Goal: Book appointment/travel/reservation

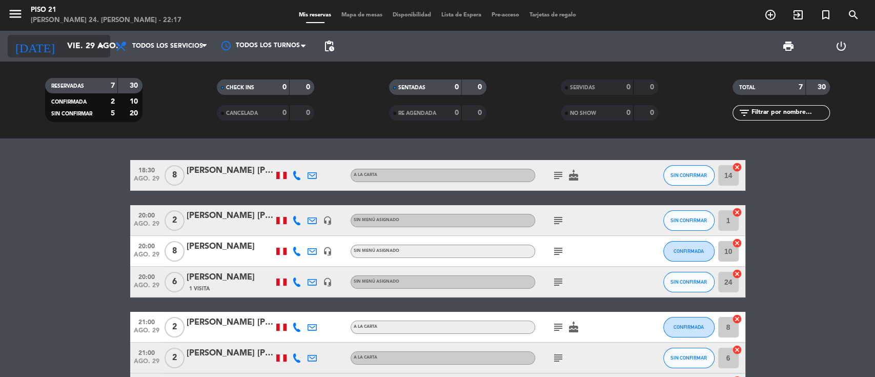
click at [62, 52] on input "vie. 29 ago." at bounding box center [116, 46] width 108 height 20
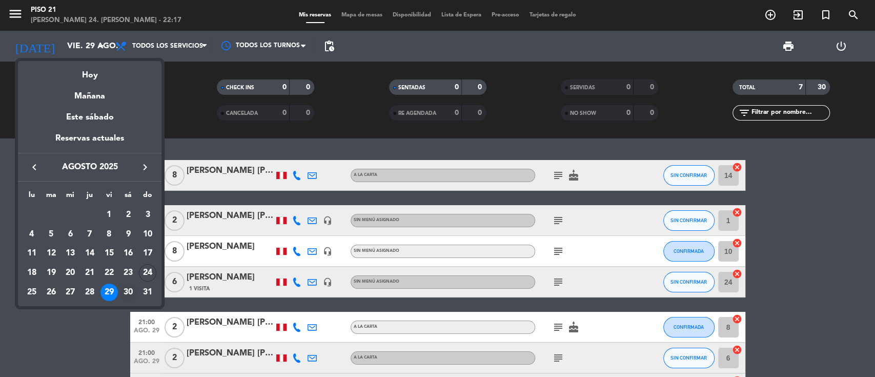
click at [127, 284] on div "30" at bounding box center [127, 292] width 17 height 17
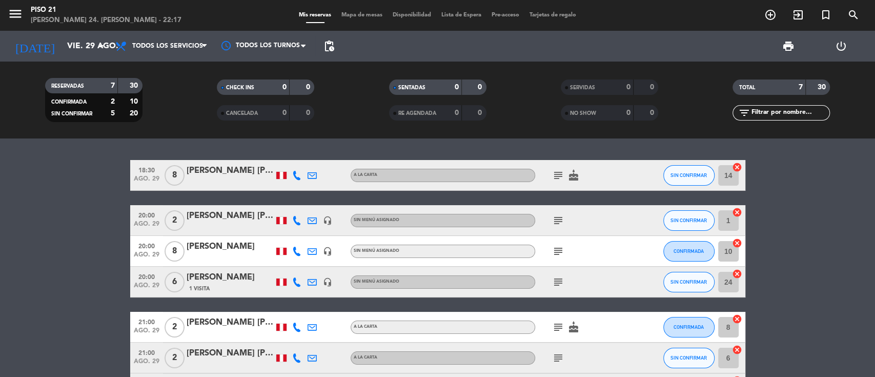
type input "sáb. 30 ago."
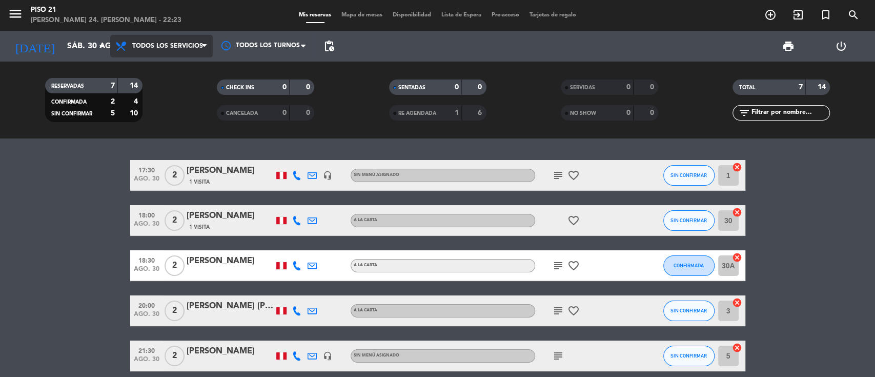
click at [148, 54] on span "Todos los servicios" at bounding box center [161, 46] width 103 height 23
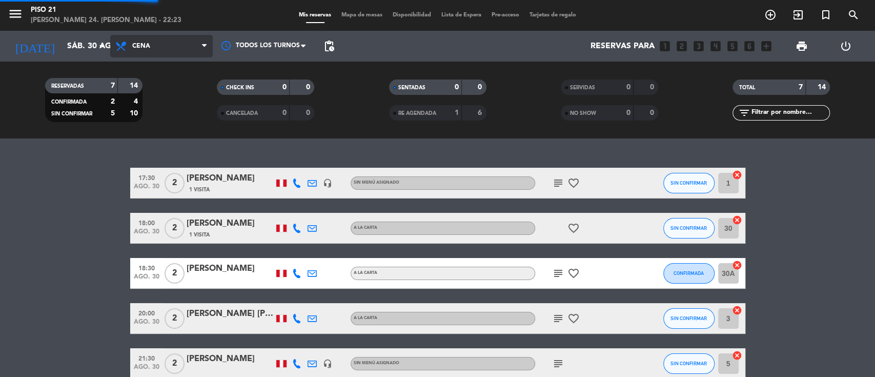
click at [148, 139] on ng-component "menu Piso 21 [PERSON_NAME] 24. [PERSON_NAME] - 22:23 Mis reservas Mapa de mesas…" at bounding box center [437, 188] width 875 height 377
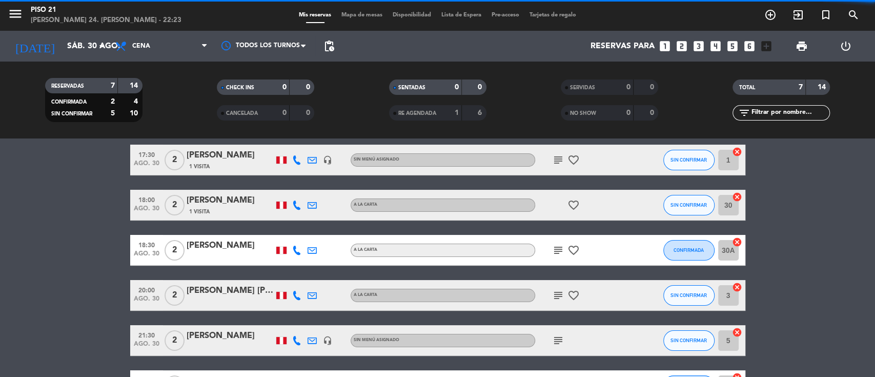
scroll to position [147, 0]
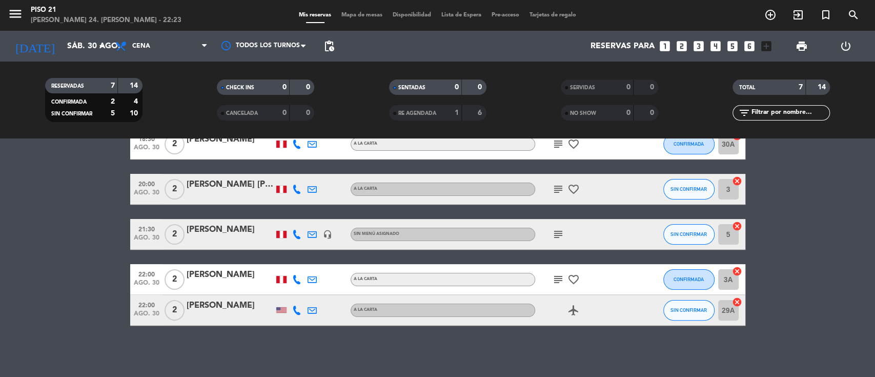
click at [679, 48] on icon "looks_two" at bounding box center [681, 45] width 13 height 13
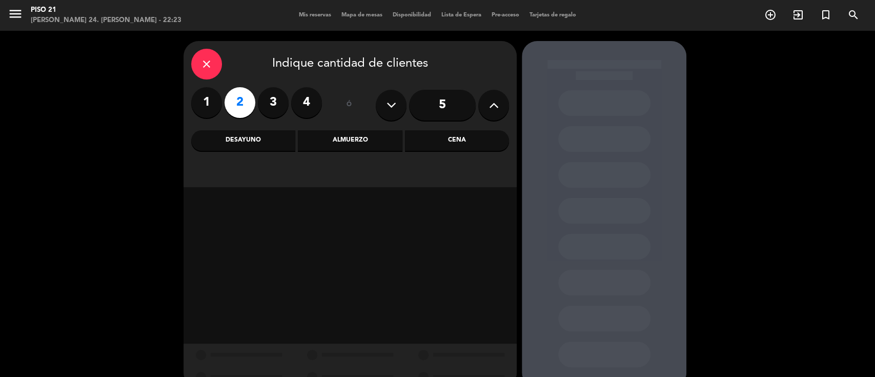
click at [451, 143] on div "Cena" at bounding box center [457, 140] width 104 height 21
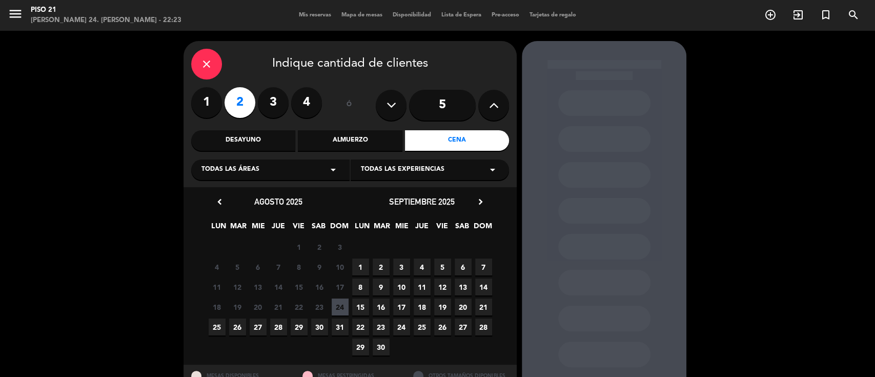
drag, startPoint x: 316, startPoint y: 329, endPoint x: 324, endPoint y: 329, distance: 8.2
click at [316, 329] on span "30" at bounding box center [319, 326] width 17 height 17
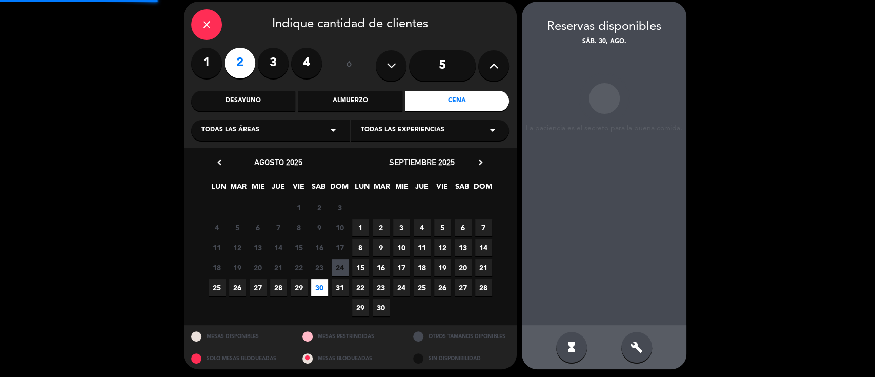
scroll to position [41, 0]
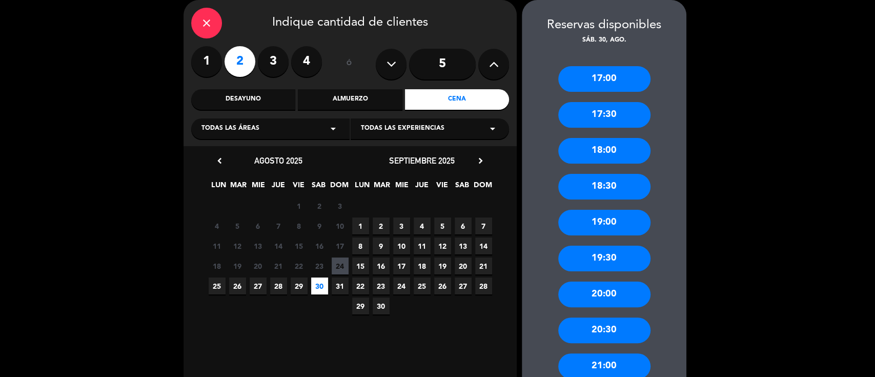
click at [579, 295] on div "20:00" at bounding box center [604, 294] width 92 height 26
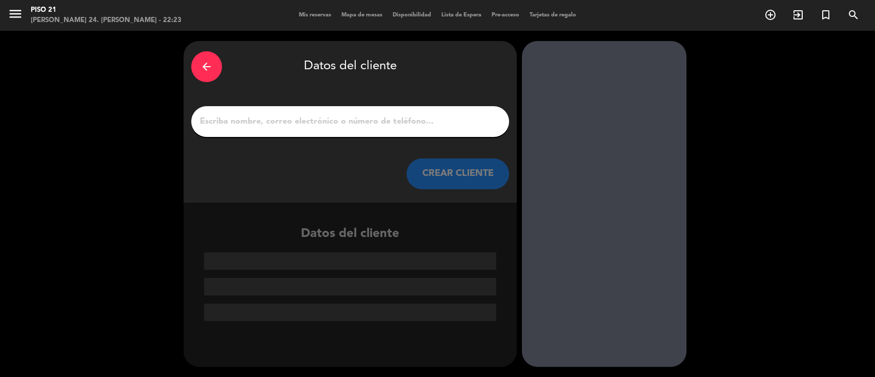
click at [290, 114] on div at bounding box center [350, 121] width 318 height 31
click at [286, 128] on input "1" at bounding box center [350, 121] width 303 height 14
click at [284, 124] on input "1" at bounding box center [350, 121] width 303 height 14
click at [601, 225] on div at bounding box center [604, 204] width 165 height 326
click at [315, 124] on input "1" at bounding box center [350, 121] width 303 height 14
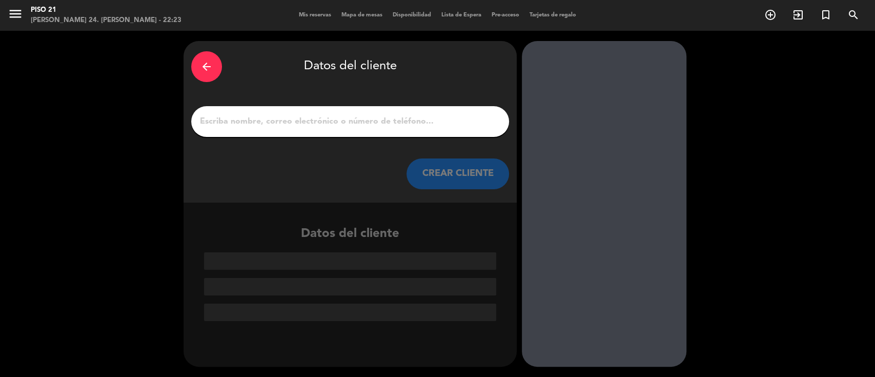
paste input "[PERSON_NAME]"
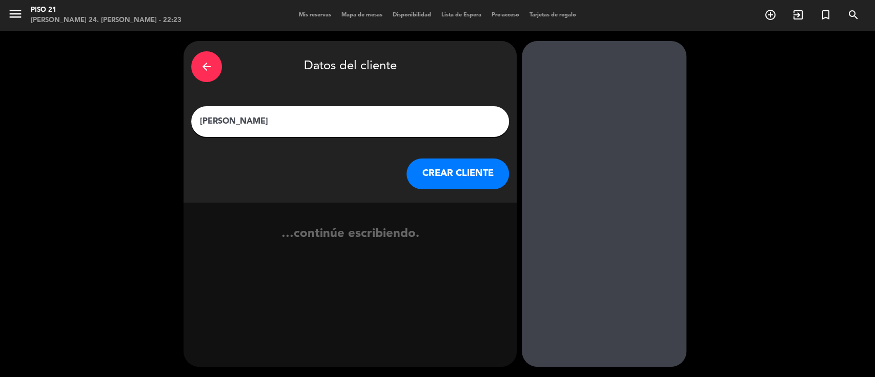
type input "[PERSON_NAME]"
click at [434, 179] on button "CREAR CLIENTE" at bounding box center [458, 173] width 103 height 31
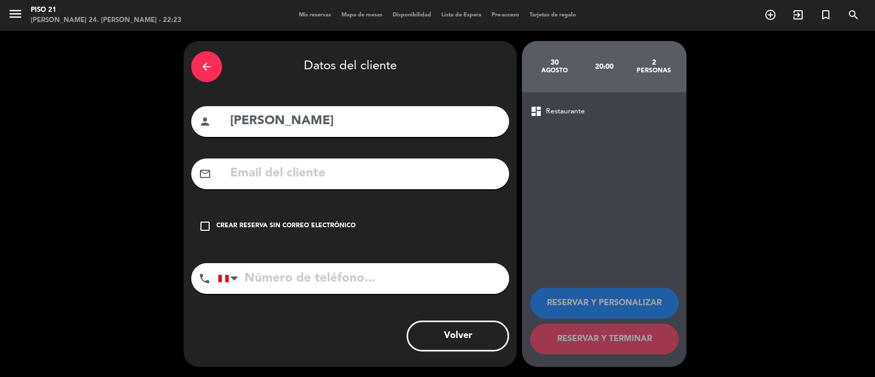
drag, startPoint x: 365, startPoint y: 171, endPoint x: 342, endPoint y: 210, distance: 45.3
click at [365, 171] on input "text" at bounding box center [365, 173] width 272 height 21
paste input "[EMAIL_ADDRESS][DOMAIN_NAME]"
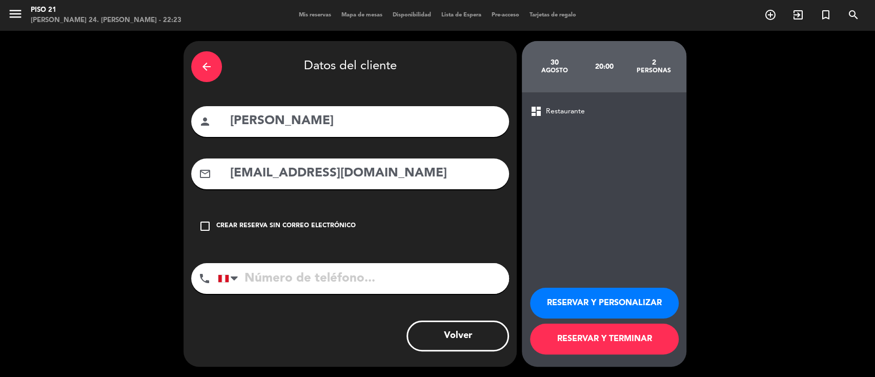
type input "[EMAIL_ADDRESS][DOMAIN_NAME]"
drag, startPoint x: 295, startPoint y: 277, endPoint x: 269, endPoint y: 324, distance: 52.8
click at [294, 277] on input "tel" at bounding box center [363, 278] width 291 height 31
paste input "972098449"
drag, startPoint x: 246, startPoint y: 277, endPoint x: 251, endPoint y: 284, distance: 8.4
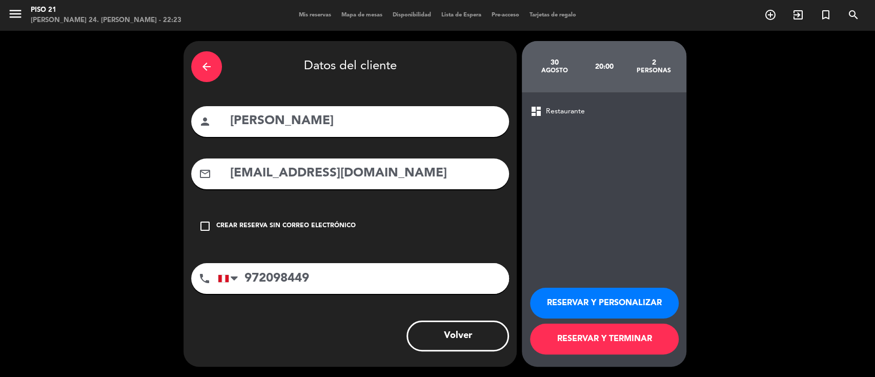
click at [246, 279] on input "972098449" at bounding box center [363, 278] width 291 height 31
click at [251, 281] on input "972098449" at bounding box center [363, 278] width 291 height 31
type input "972098449"
click at [645, 304] on button "RESERVAR Y PERSONALIZAR" at bounding box center [604, 303] width 149 height 31
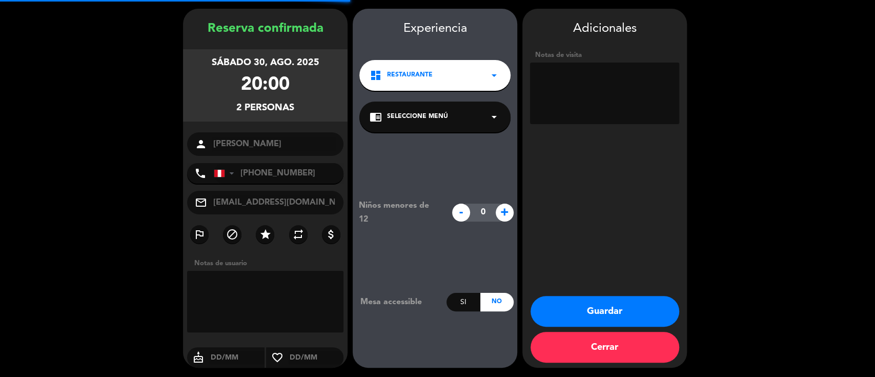
scroll to position [33, 0]
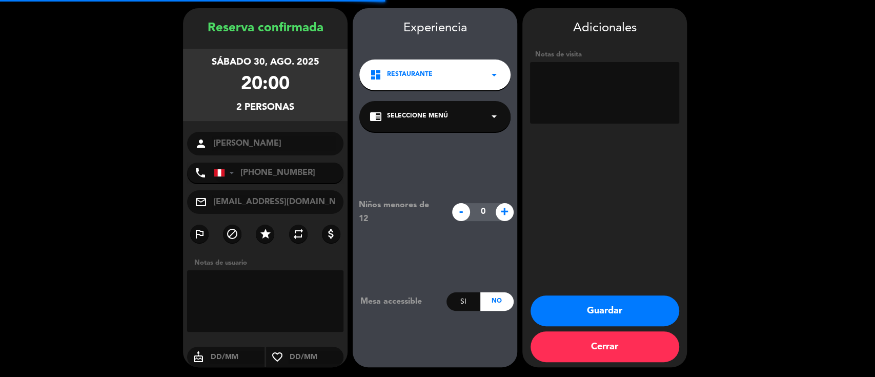
click at [588, 97] on textarea at bounding box center [604, 93] width 149 height 62
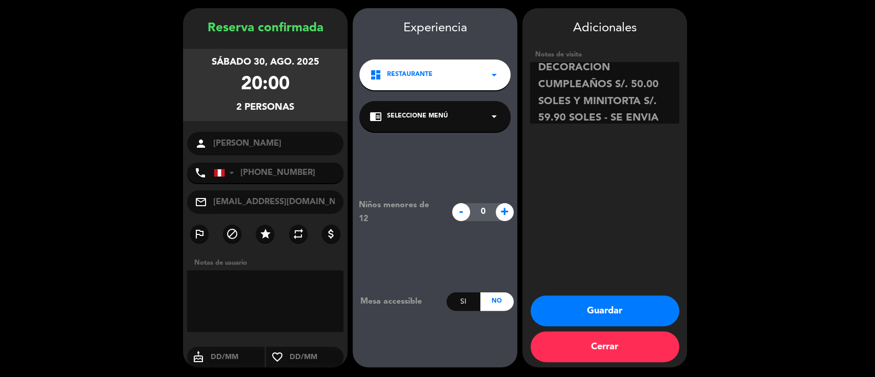
scroll to position [24, 0]
type textarea "DECORACION CUMPLEAÑOS S/. 50.00 SOLES Y MINITORTA S/. 59.90 SOLES - SE ENVIA LI…"
drag, startPoint x: 597, startPoint y: 316, endPoint x: 595, endPoint y: 300, distance: 16.5
click at [597, 314] on button "Guardar" at bounding box center [605, 310] width 149 height 31
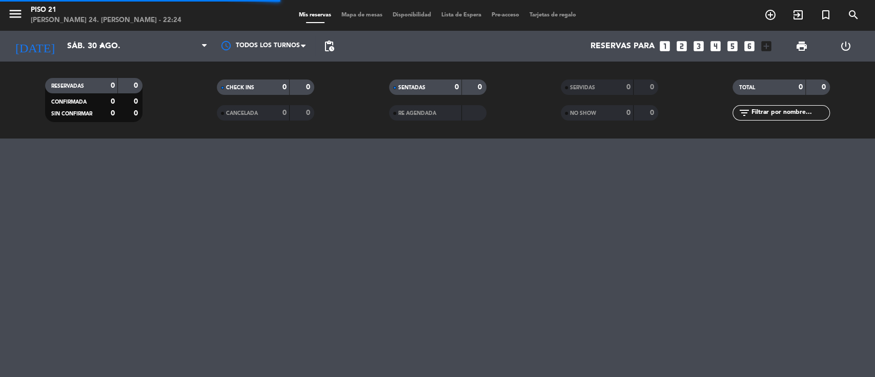
click at [590, 301] on div "menu Piso 21 [PERSON_NAME] 24. [PERSON_NAME] - 22:24 Mis reservas Mapa de mesas…" at bounding box center [437, 188] width 875 height 377
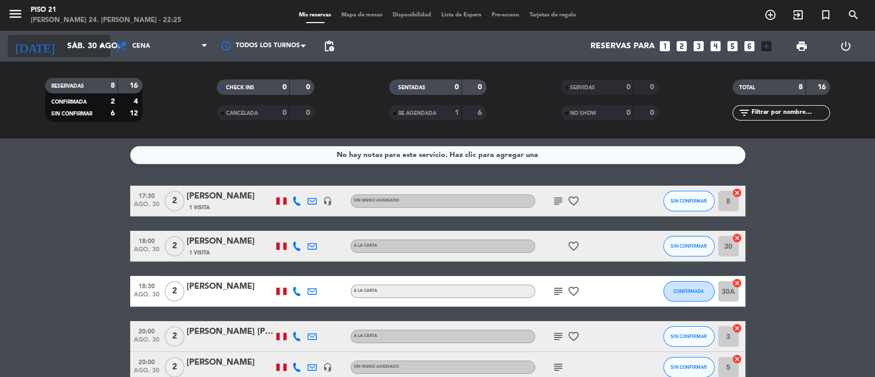
click at [62, 40] on input "sáb. 30 ago." at bounding box center [116, 46] width 108 height 20
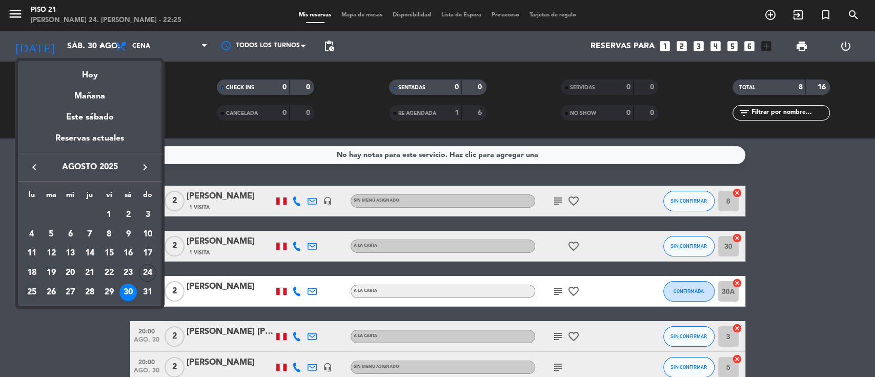
click at [30, 292] on div "25" at bounding box center [31, 292] width 17 height 17
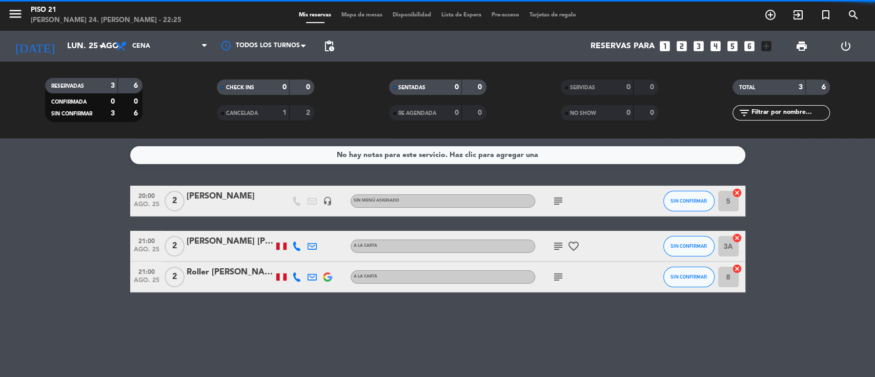
click at [173, 58] on div "Todos los servicios Desayuno Almuerzo Cena Cena Todos los servicios Desayuno Al…" at bounding box center [161, 46] width 103 height 31
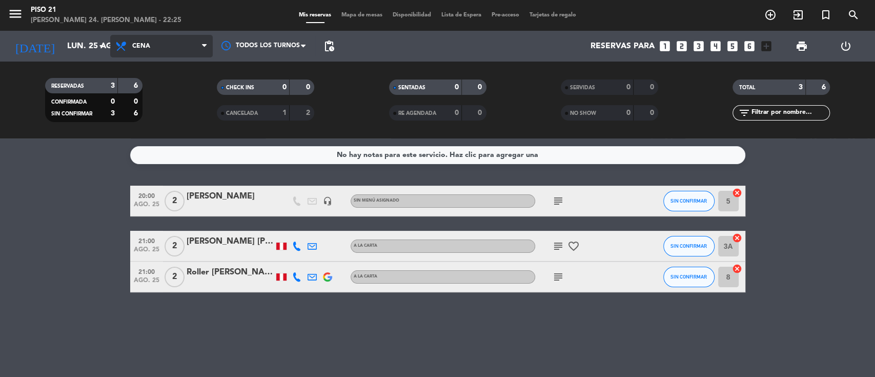
click at [173, 39] on span "Cena" at bounding box center [161, 46] width 103 height 23
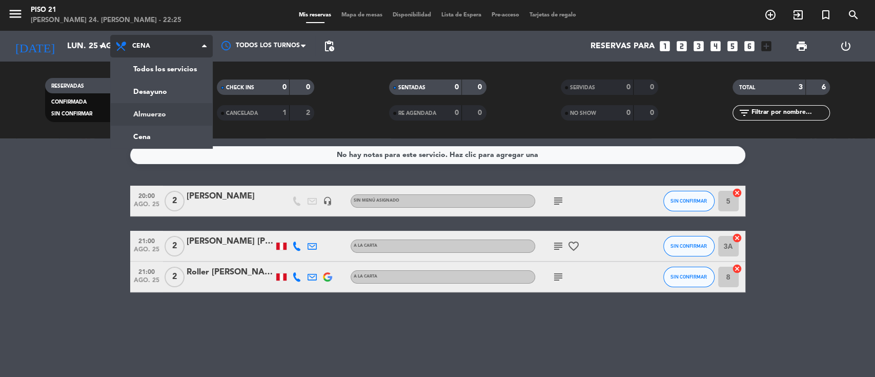
click at [151, 117] on div "menu Piso 21 [PERSON_NAME] 24. [PERSON_NAME] - 22:25 Mis reservas Mapa de mesas…" at bounding box center [437, 69] width 875 height 138
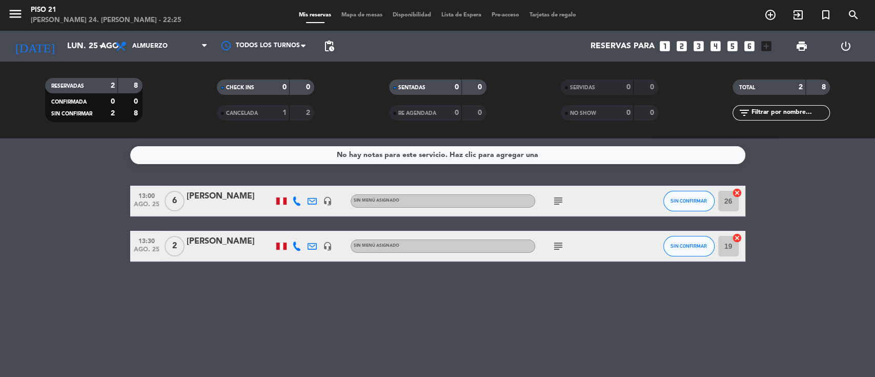
click at [209, 203] on div "[PERSON_NAME]" at bounding box center [230, 196] width 87 height 13
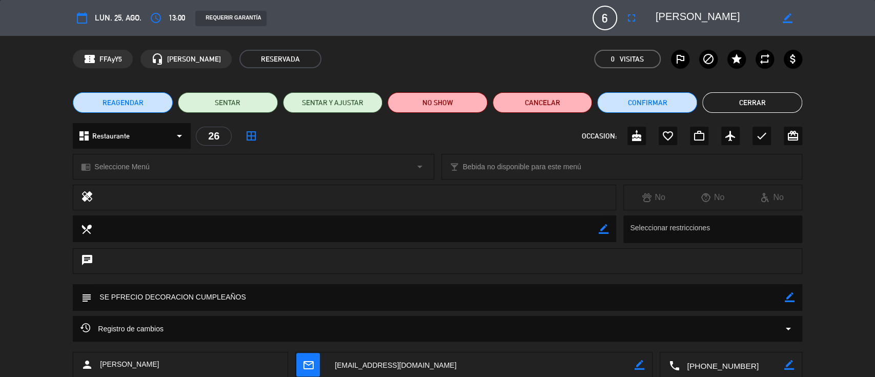
click at [738, 111] on button "Cerrar" at bounding box center [752, 102] width 100 height 21
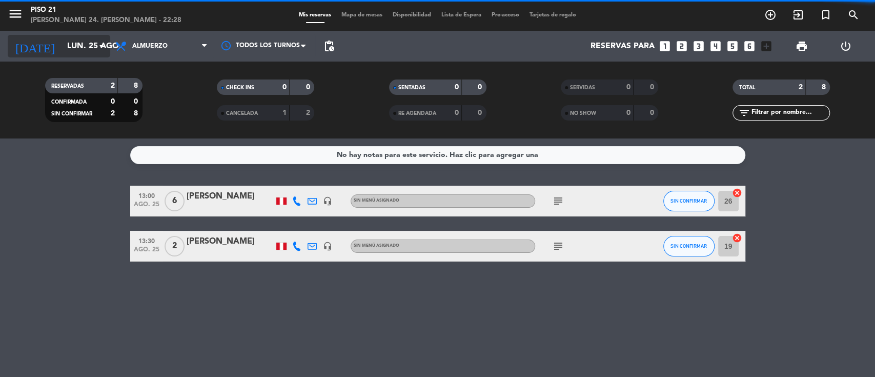
click at [97, 52] on input "lun. 25 ago." at bounding box center [116, 46] width 108 height 20
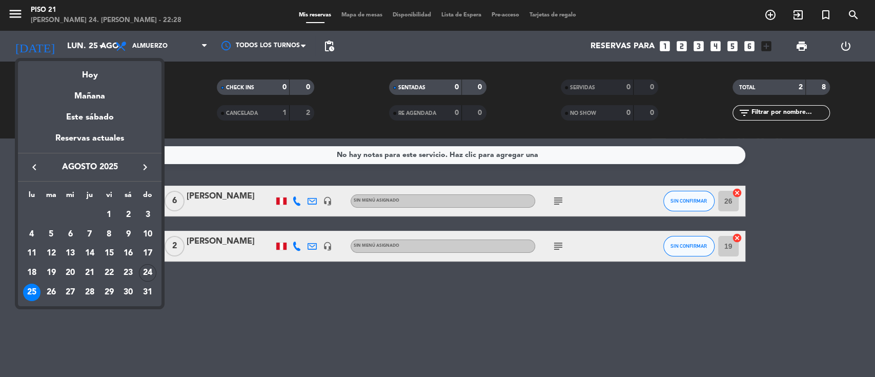
click at [49, 289] on div "26" at bounding box center [51, 292] width 17 height 17
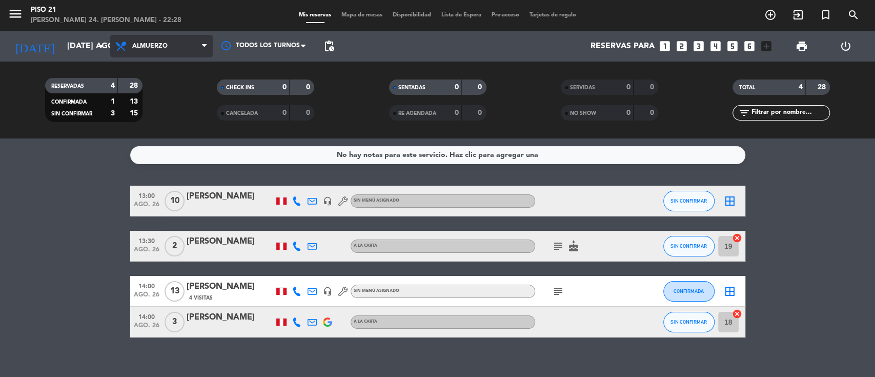
click at [174, 43] on span "Almuerzo" at bounding box center [161, 46] width 103 height 23
click at [152, 139] on ng-component "menu Piso 21 [PERSON_NAME] 24. [PERSON_NAME] - 22:28 Mis reservas Mapa de mesas…" at bounding box center [437, 188] width 875 height 377
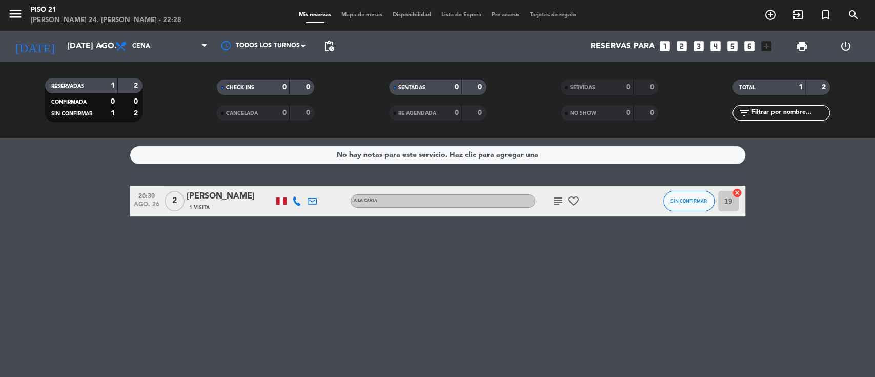
click at [207, 202] on div "[PERSON_NAME]" at bounding box center [230, 196] width 87 height 13
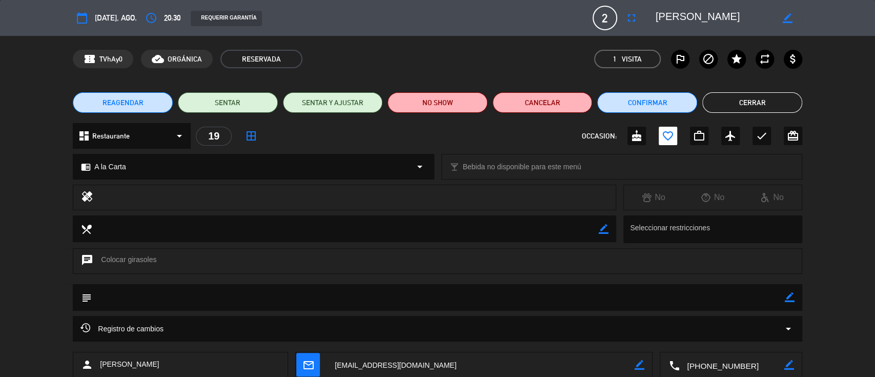
click at [725, 360] on textarea at bounding box center [731, 365] width 105 height 26
click at [710, 363] on textarea at bounding box center [731, 365] width 105 height 26
click at [723, 364] on textarea at bounding box center [731, 365] width 105 height 26
click at [732, 98] on button "Cerrar" at bounding box center [752, 102] width 100 height 21
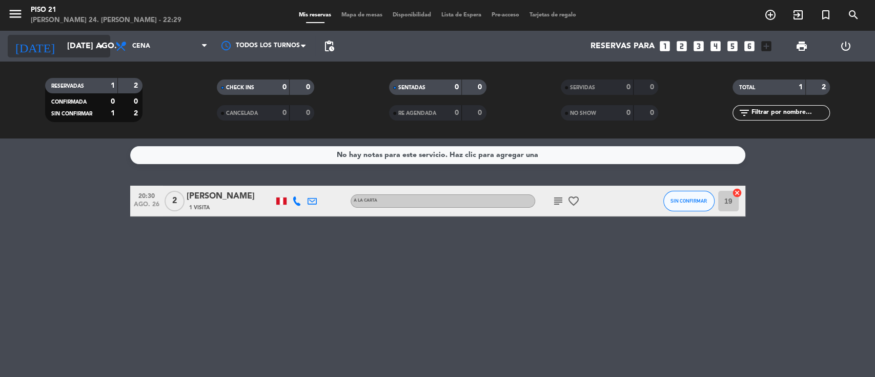
click at [62, 52] on input "[DATE] ago." at bounding box center [116, 46] width 108 height 20
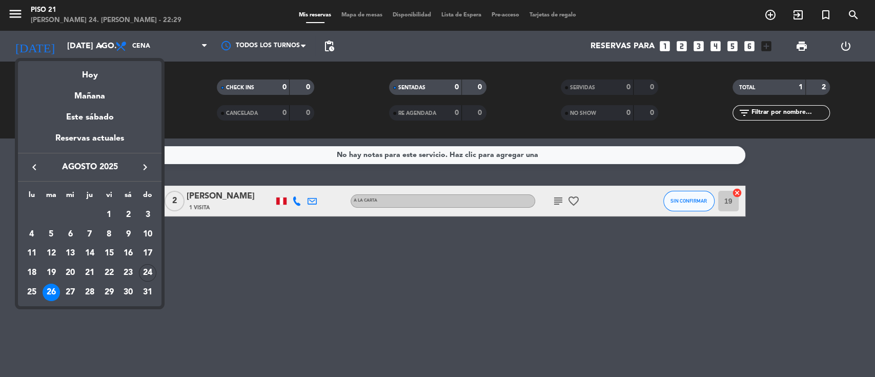
drag, startPoint x: 20, startPoint y: 308, endPoint x: 39, endPoint y: 292, distance: 25.1
click at [20, 307] on div at bounding box center [437, 188] width 875 height 377
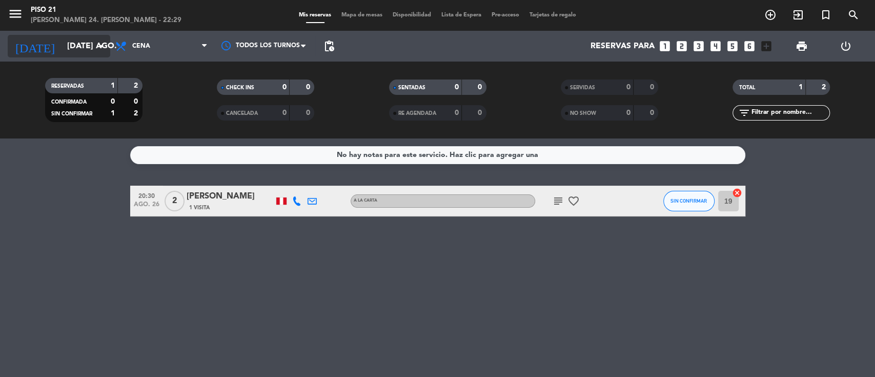
click at [64, 39] on input "[DATE] ago." at bounding box center [116, 46] width 108 height 20
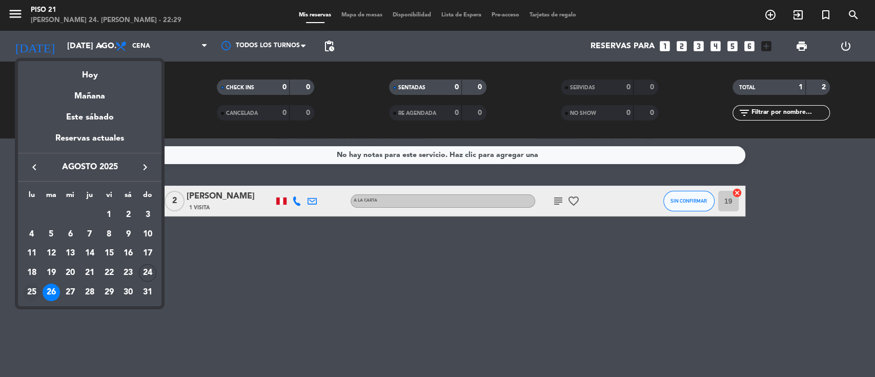
click at [30, 296] on div "25" at bounding box center [31, 292] width 17 height 17
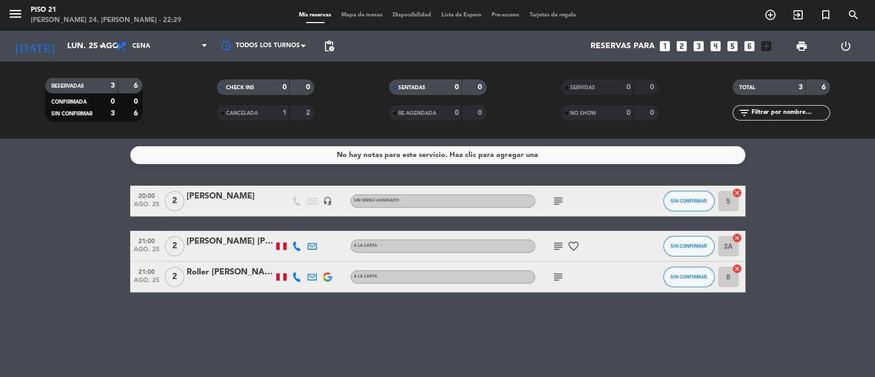
click at [220, 239] on div "[PERSON_NAME] [PERSON_NAME]" at bounding box center [230, 241] width 87 height 13
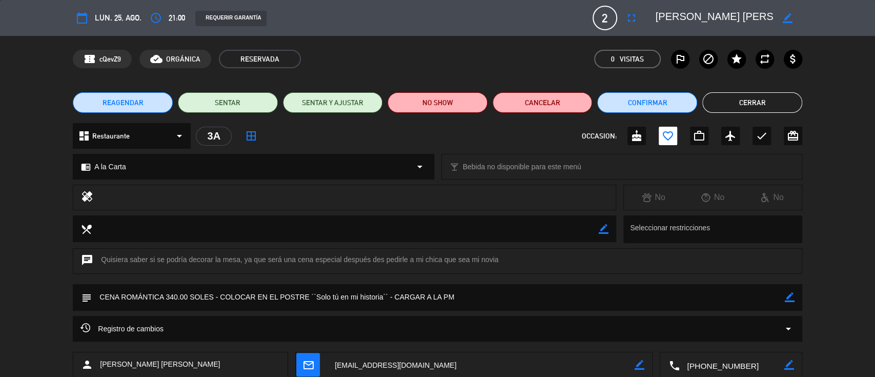
click at [780, 102] on button "Cerrar" at bounding box center [752, 102] width 100 height 21
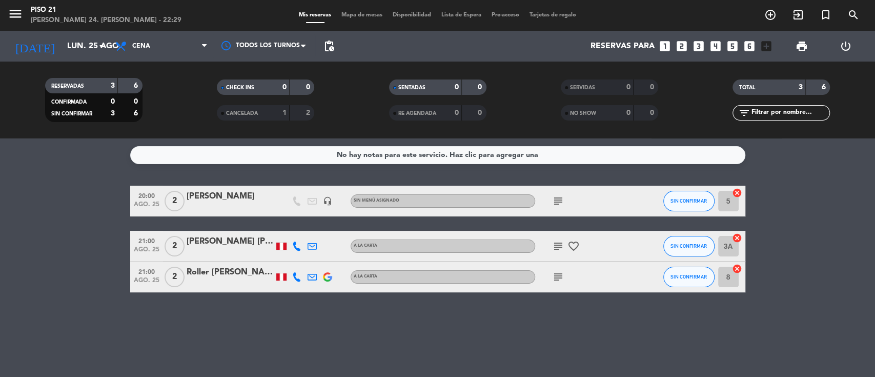
click at [57, 32] on div "[DATE] lun. 25 ago. arrow_drop_down" at bounding box center [59, 46] width 103 height 31
click at [62, 49] on input "lun. 25 ago." at bounding box center [116, 46] width 108 height 20
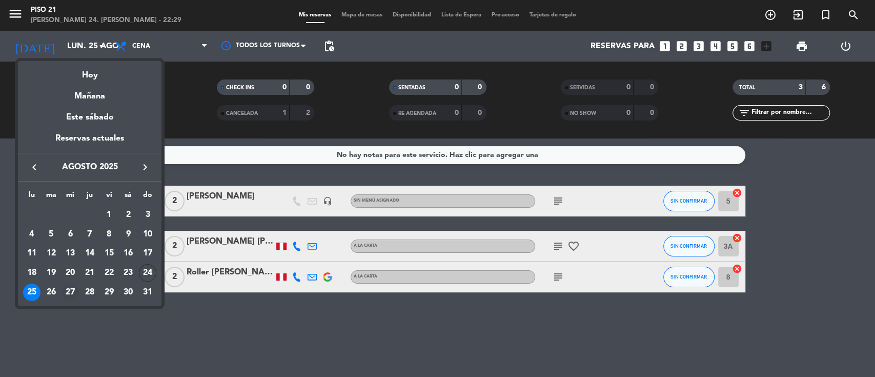
click at [70, 289] on div "27" at bounding box center [70, 292] width 17 height 17
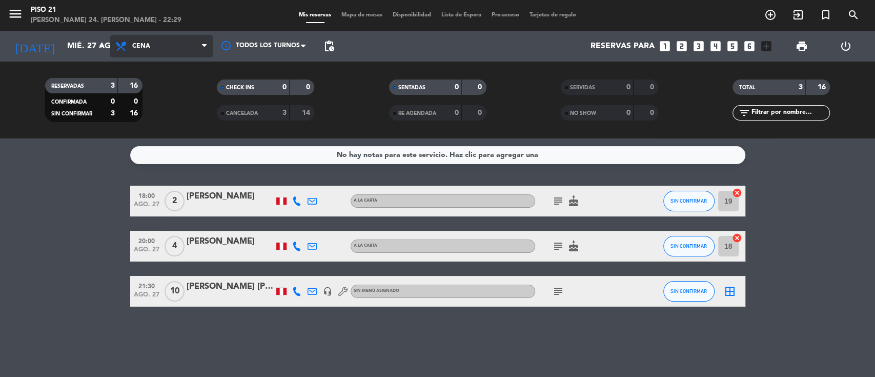
click at [185, 43] on span "Cena" at bounding box center [161, 46] width 103 height 23
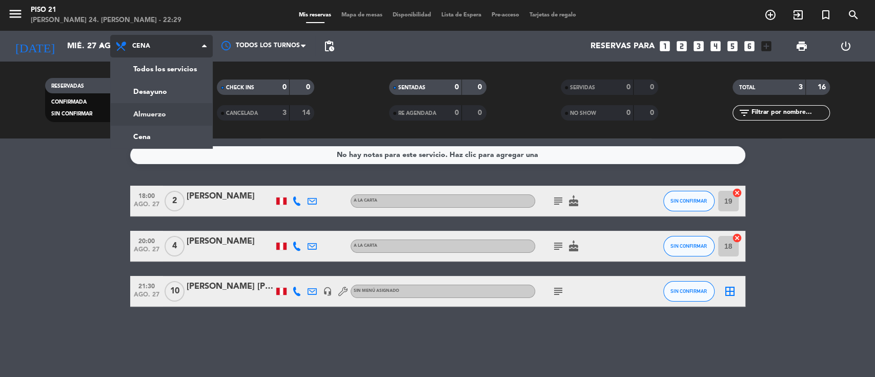
click at [157, 118] on div "menu Piso 21 [PERSON_NAME] 24. [PERSON_NAME] - 22:29 Mis reservas Mapa de mesas…" at bounding box center [437, 69] width 875 height 138
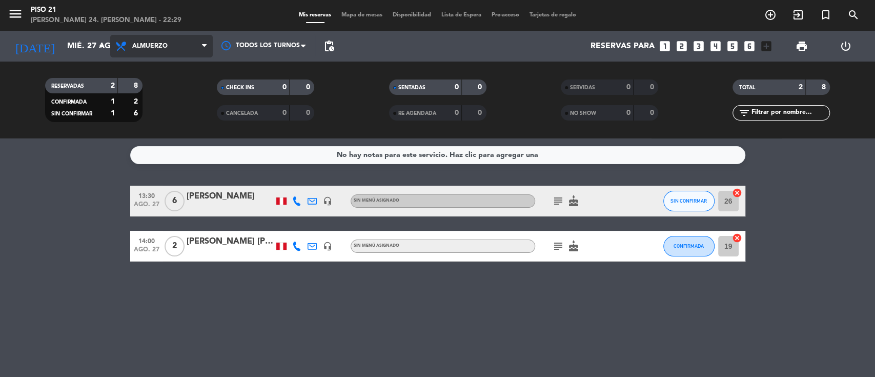
click at [168, 44] on span "Almuerzo" at bounding box center [161, 46] width 103 height 23
click at [229, 113] on span "CANCELADA" at bounding box center [242, 113] width 32 height 5
click at [165, 50] on span "Almuerzo" at bounding box center [161, 46] width 103 height 23
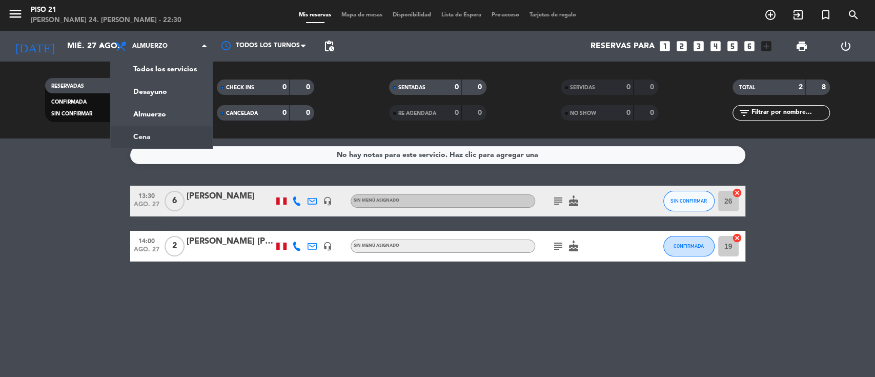
click at [149, 134] on div "menu Piso 21 [PERSON_NAME] 24. [PERSON_NAME] - 22:30 Mis reservas Mapa de mesas…" at bounding box center [437, 69] width 875 height 138
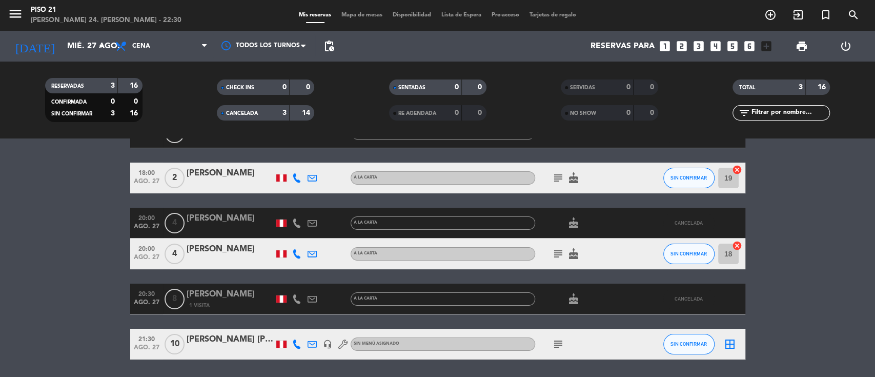
scroll to position [102, 0]
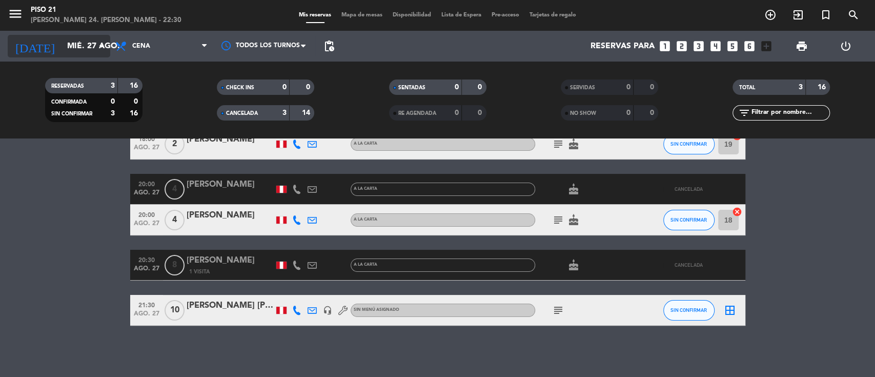
click at [94, 39] on input "mié. 27 ago." at bounding box center [116, 46] width 108 height 20
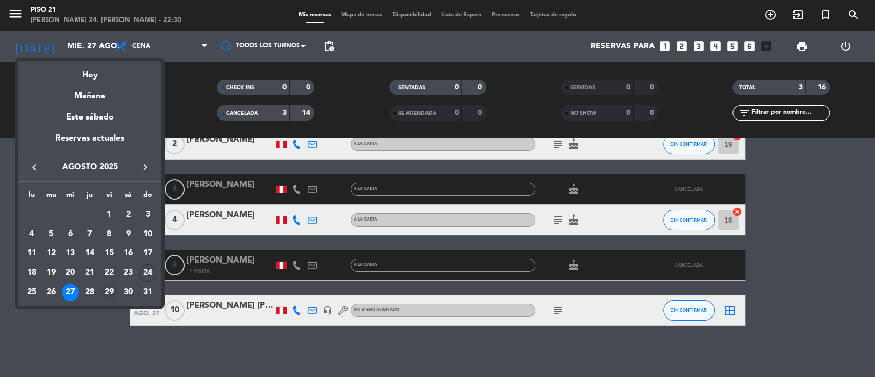
click at [113, 292] on div "29" at bounding box center [108, 292] width 17 height 17
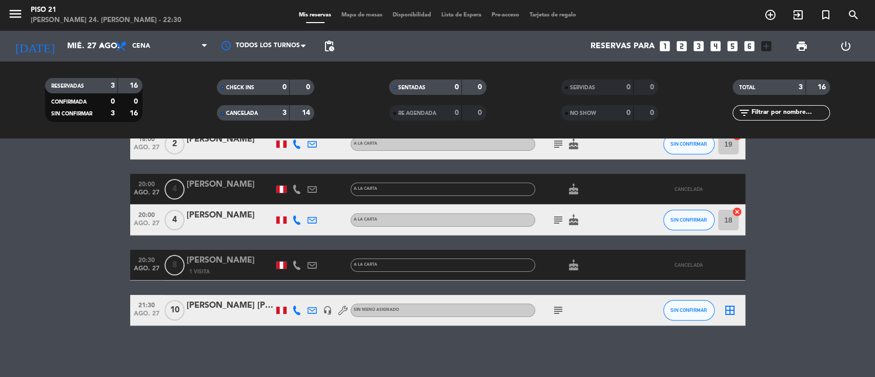
type input "vie. 29 ago."
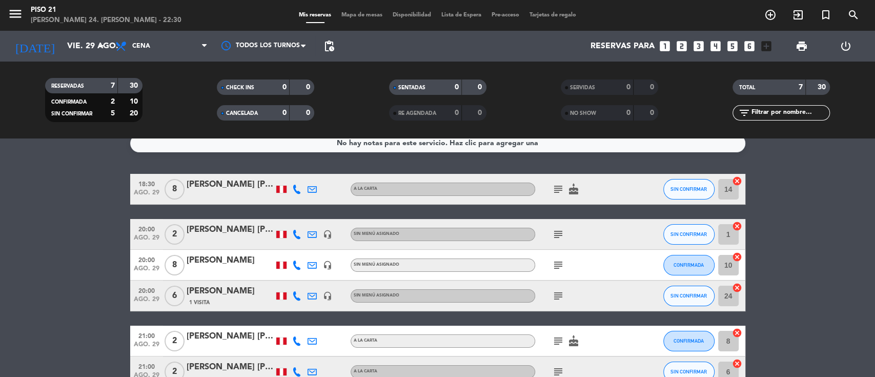
scroll to position [0, 0]
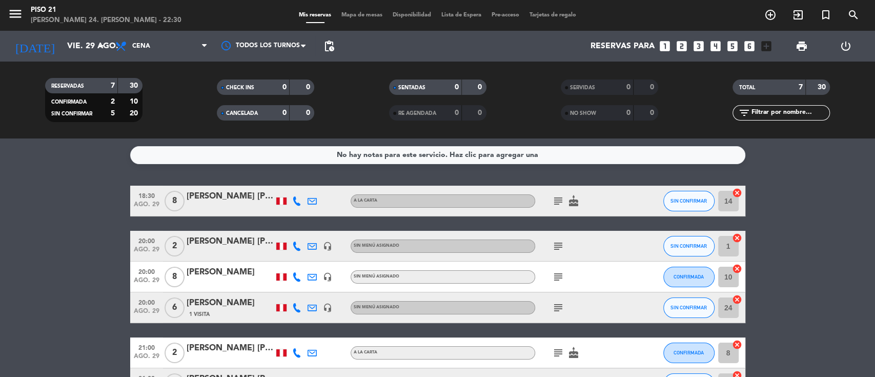
click at [229, 191] on div "[PERSON_NAME] [PERSON_NAME]" at bounding box center [230, 196] width 87 height 13
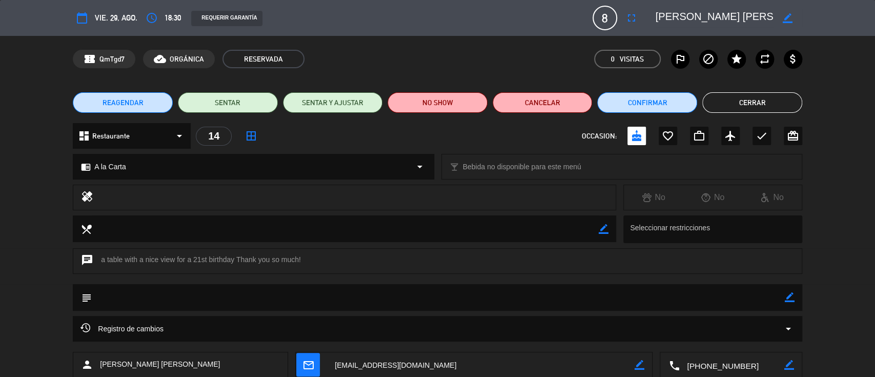
click at [787, 299] on icon "border_color" at bounding box center [790, 297] width 10 height 10
click at [748, 293] on textarea at bounding box center [438, 297] width 693 height 26
type textarea "[PERSON_NAME] DECORACION CUMPLEAÑOS"
click at [786, 293] on icon at bounding box center [790, 297] width 10 height 10
click at [696, 368] on textarea at bounding box center [731, 365] width 105 height 26
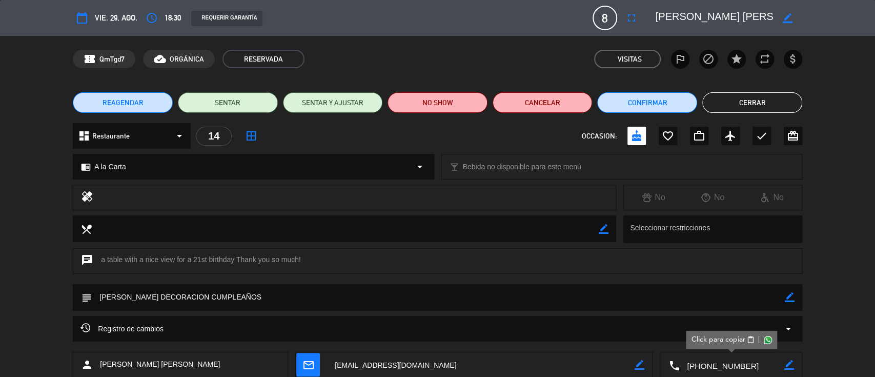
drag, startPoint x: 726, startPoint y: 104, endPoint x: 713, endPoint y: 129, distance: 28.2
click at [725, 105] on button "Cerrar" at bounding box center [752, 102] width 100 height 21
